Goal: Navigation & Orientation: Find specific page/section

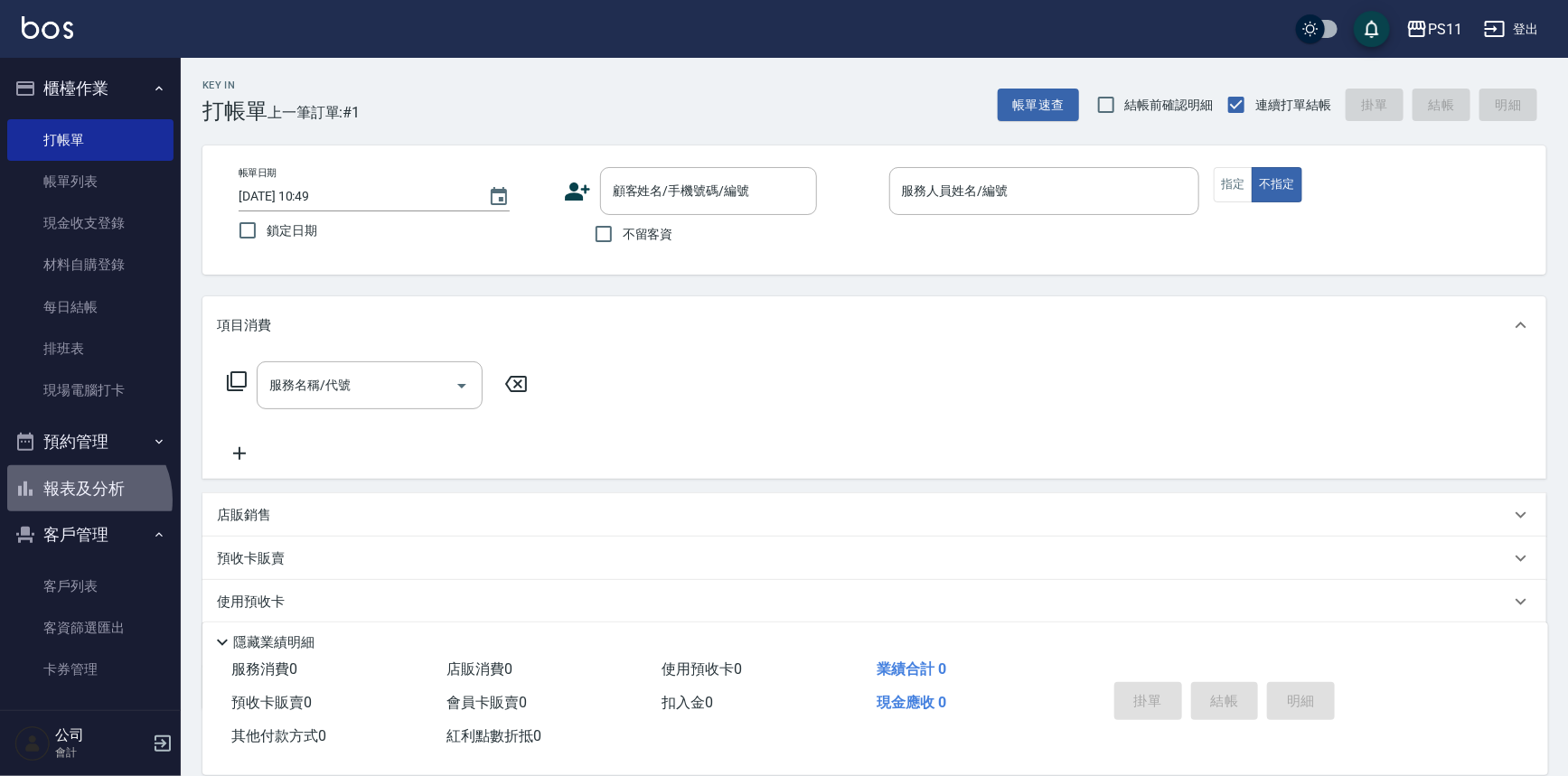
click at [82, 501] on button "報表及分析" at bounding box center [90, 488] width 166 height 47
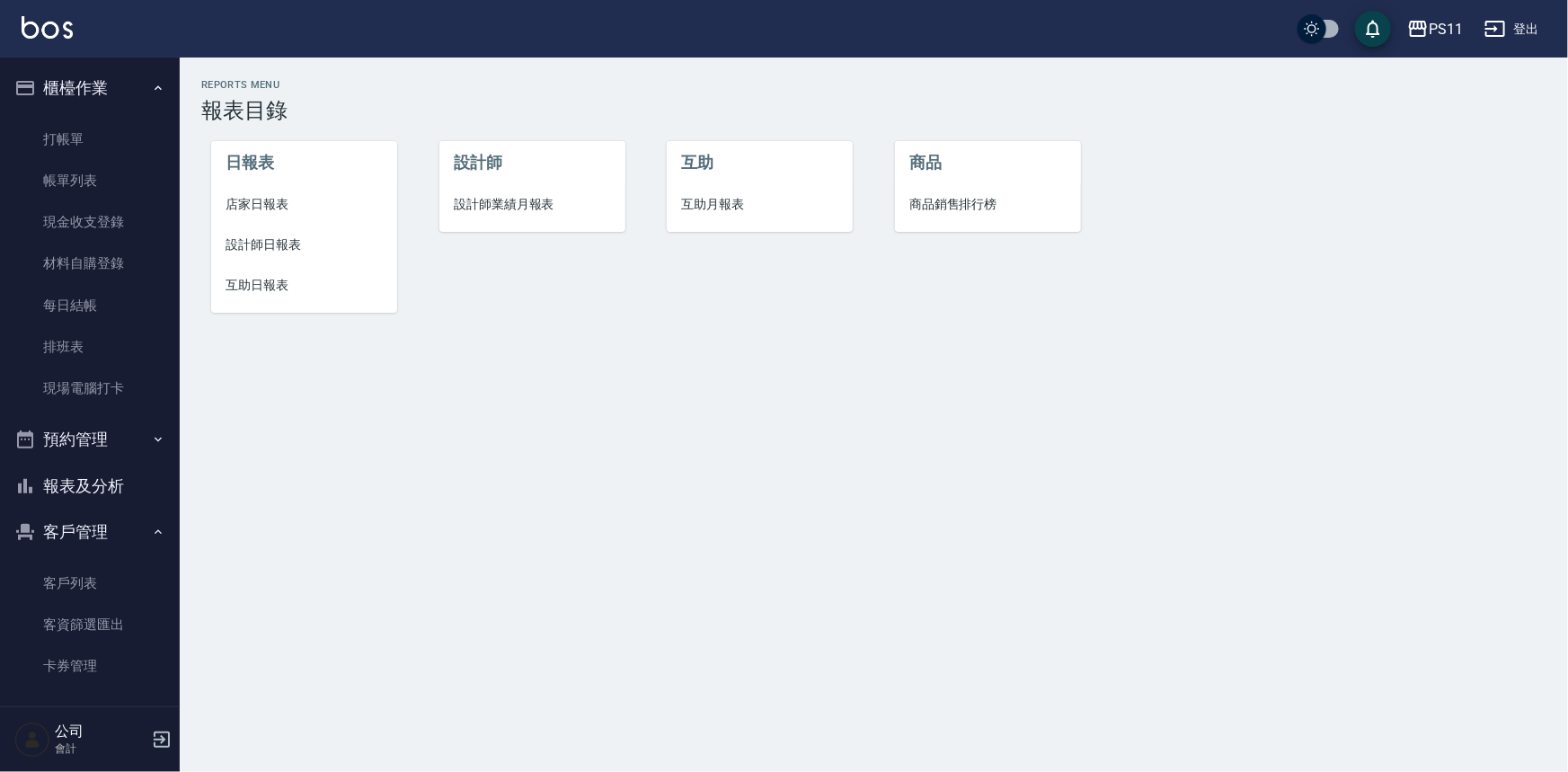
click at [540, 212] on span "設計師業績月報表" at bounding box center [533, 205] width 157 height 19
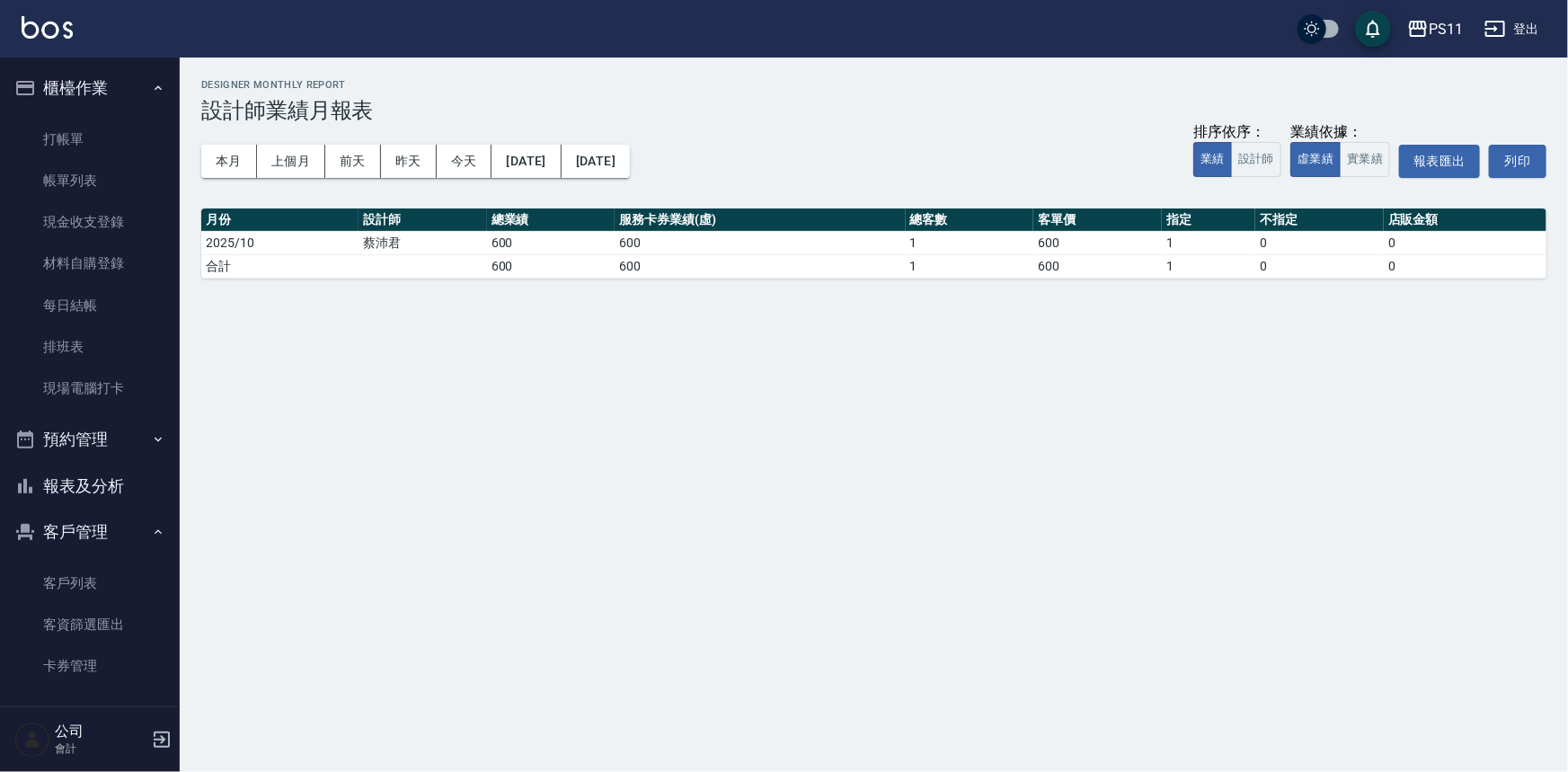
click at [120, 497] on button "報表及分析" at bounding box center [89, 486] width 165 height 47
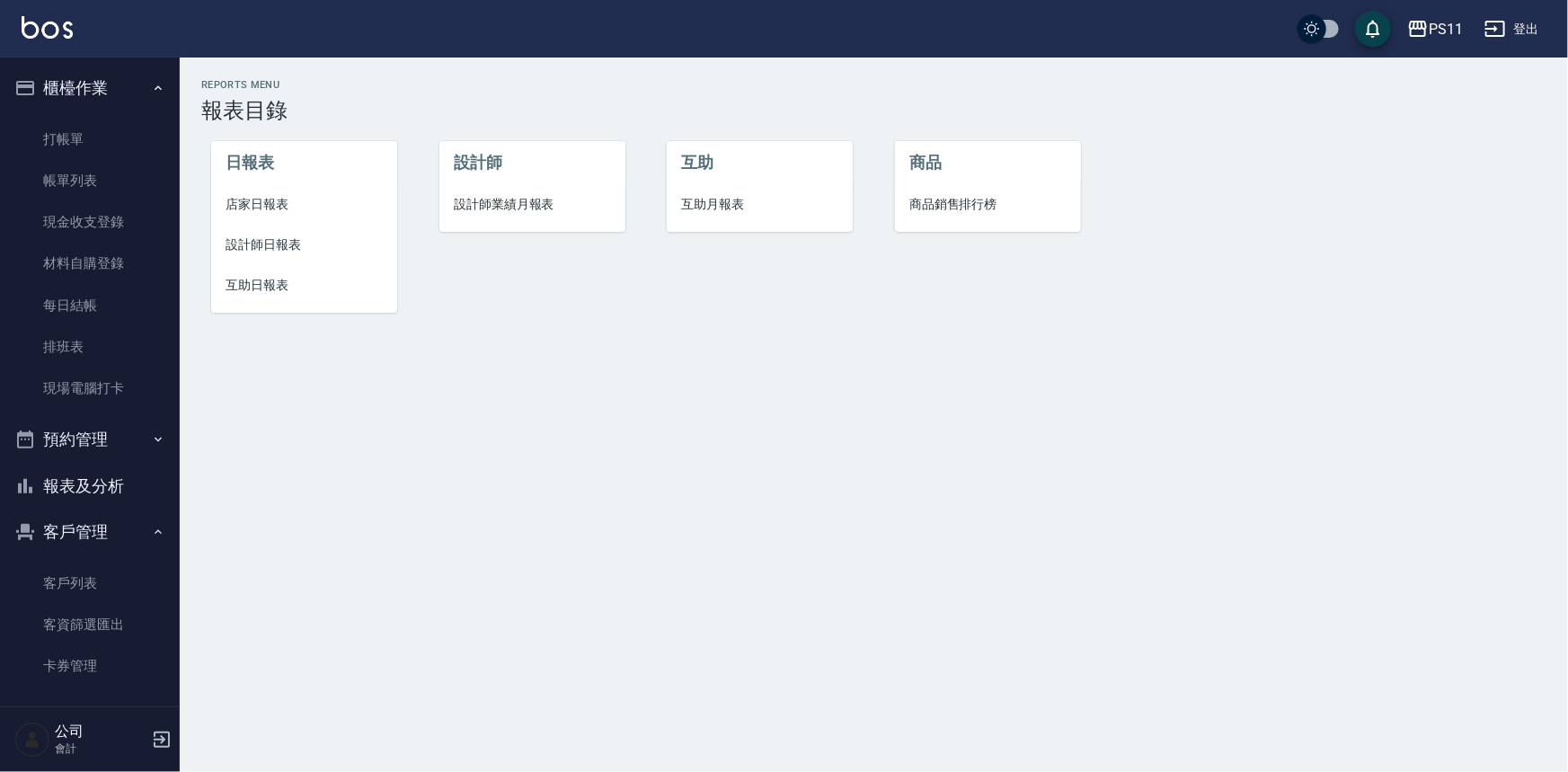
click at [260, 212] on span "店家日報表" at bounding box center [304, 205] width 157 height 19
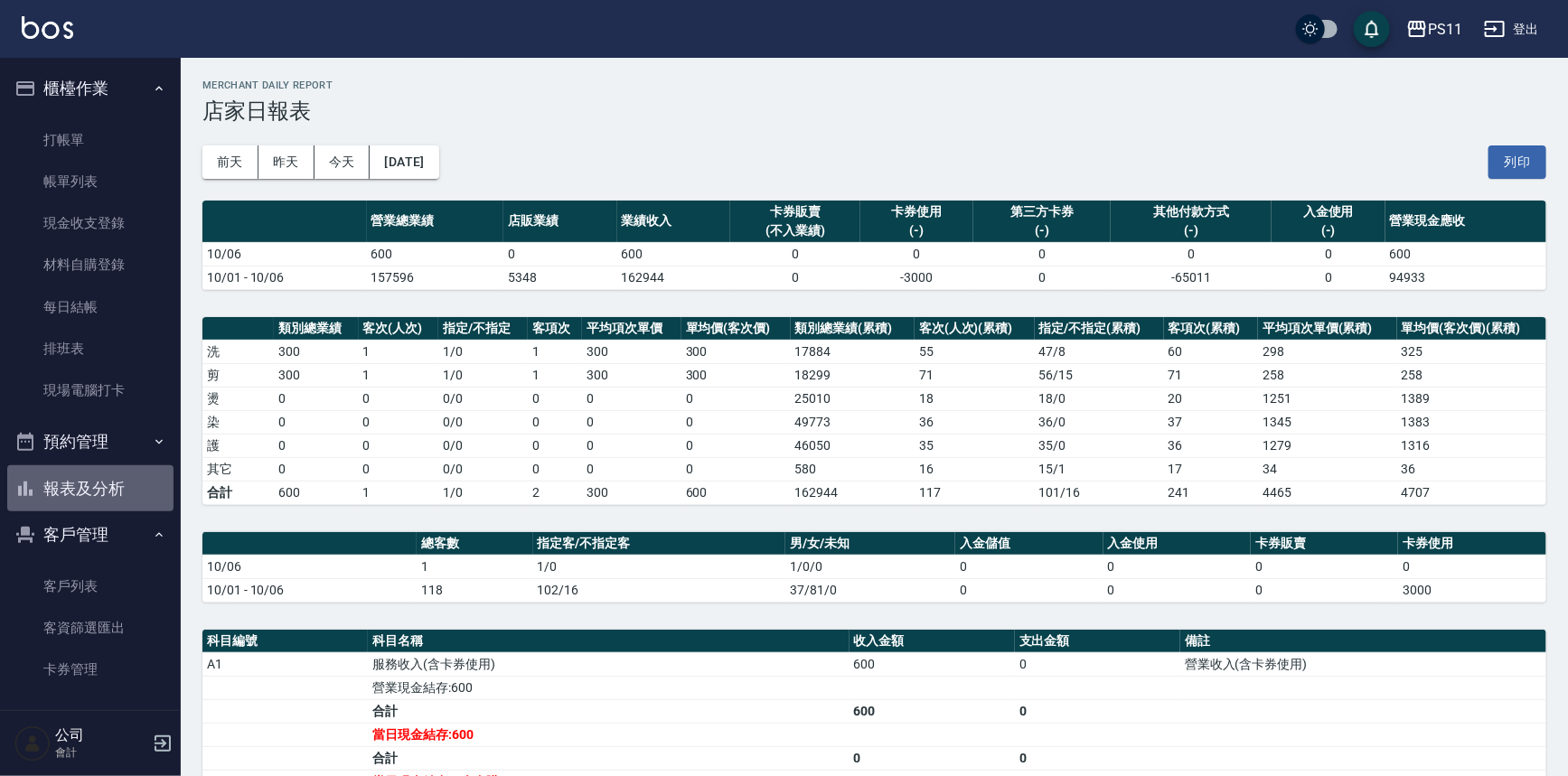
click at [97, 500] on button "報表及分析" at bounding box center [90, 488] width 166 height 47
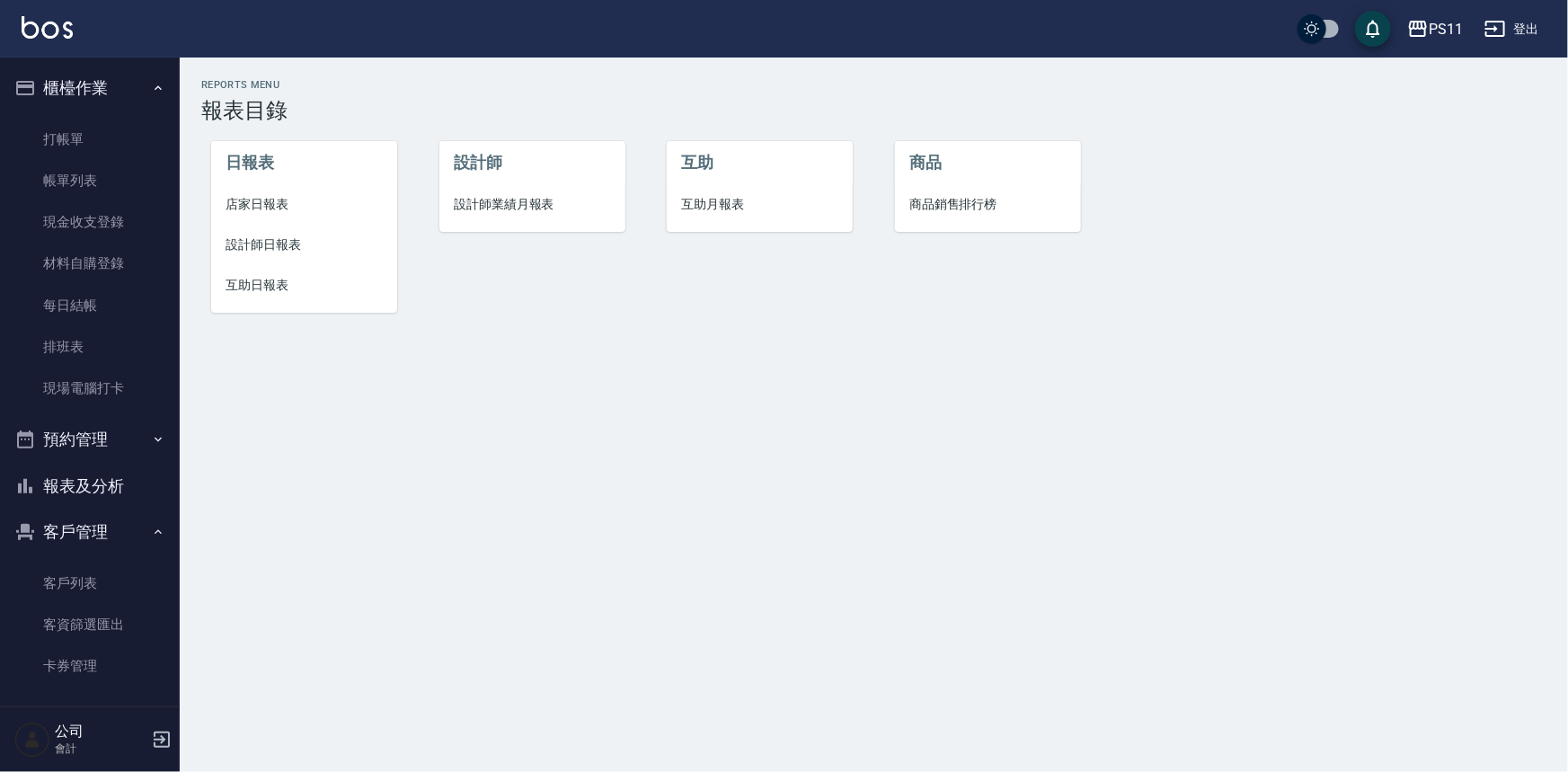
click at [267, 225] on li "設計師日報表" at bounding box center [304, 245] width 186 height 40
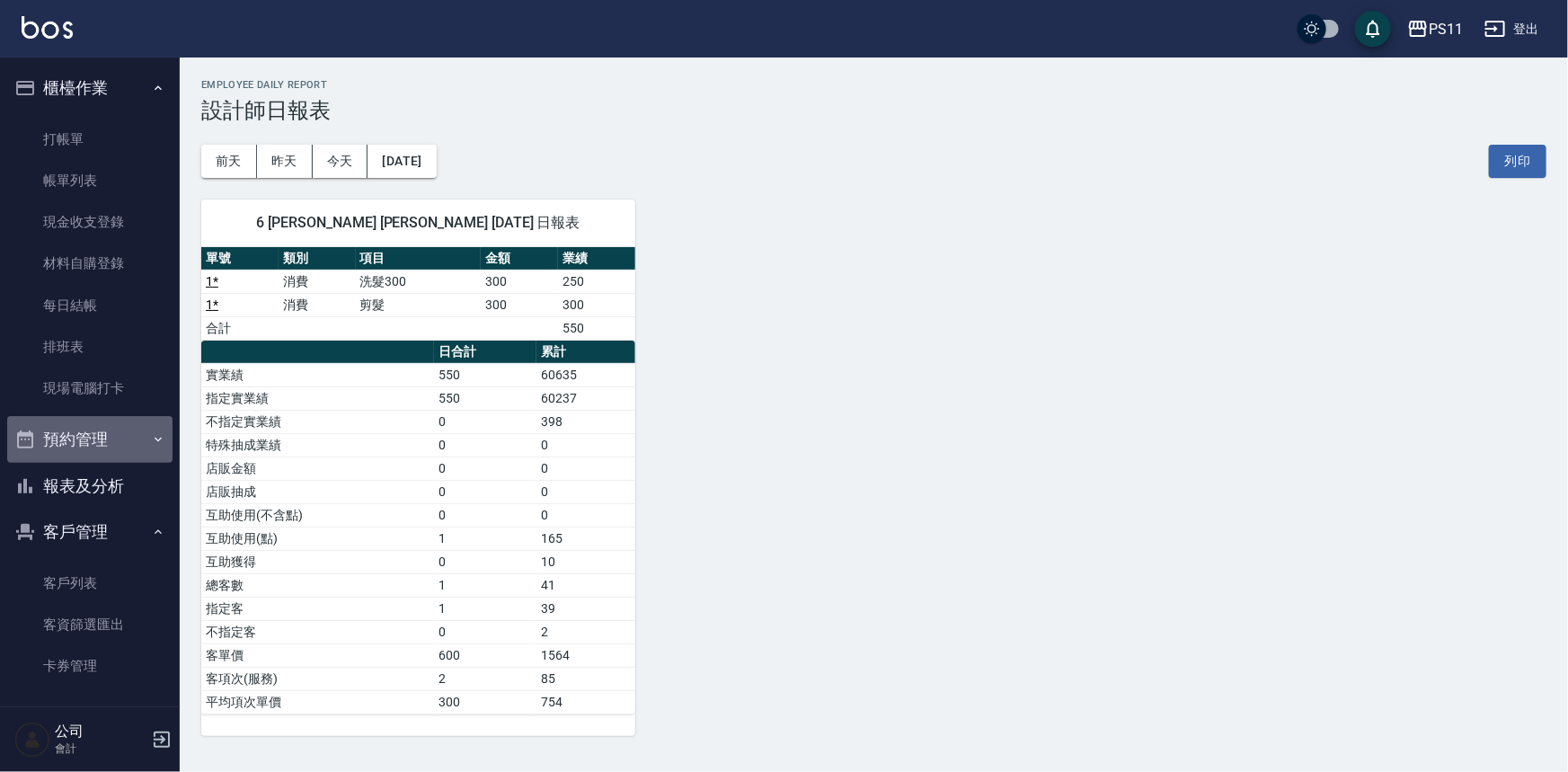
click at [115, 431] on button "預約管理" at bounding box center [89, 439] width 165 height 47
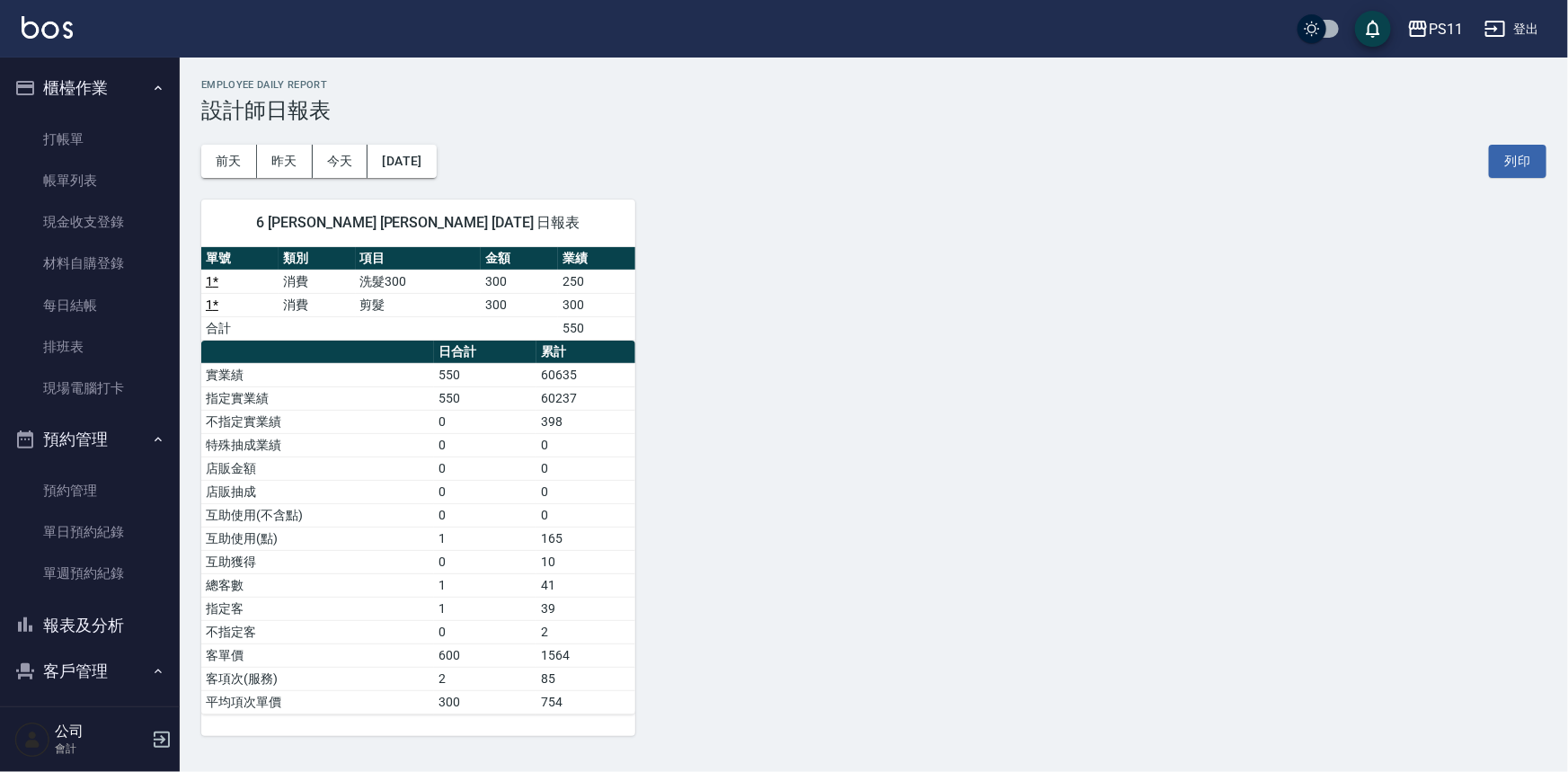
click at [106, 409] on ul "打帳單 帳單列表 現金收支登錄 材料自購登錄 每日結帳 排班表 現場電腦打卡" at bounding box center [89, 264] width 165 height 305
drag, startPoint x: 106, startPoint y: 389, endPoint x: 72, endPoint y: 388, distance: 34.0
click at [106, 390] on link "現場電腦打卡" at bounding box center [89, 388] width 165 height 41
